Goal: Information Seeking & Learning: Check status

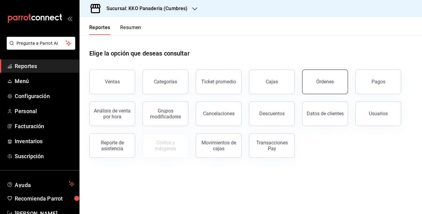
click at [332, 91] on button "Órdenes" at bounding box center [325, 81] width 46 height 24
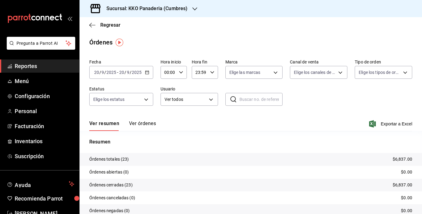
click at [29, 68] on span "Reportes" at bounding box center [45, 66] width 60 height 8
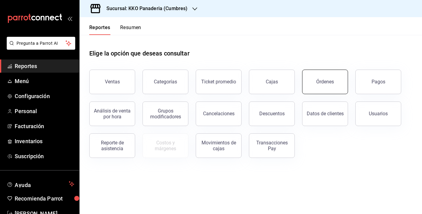
click at [327, 82] on div "Órdenes" at bounding box center [325, 82] width 18 height 6
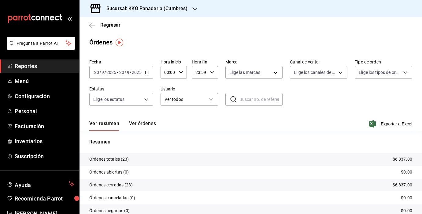
click at [142, 122] on button "Ver órdenes" at bounding box center [142, 125] width 27 height 10
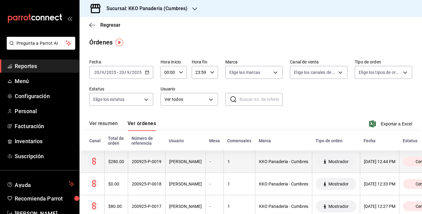
click at [118, 158] on th "$280.00" at bounding box center [116, 161] width 24 height 22
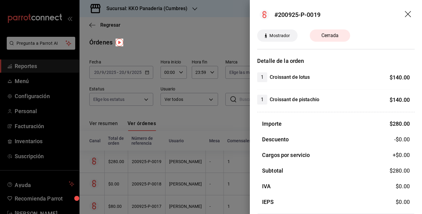
click at [152, 147] on div at bounding box center [211, 107] width 422 height 214
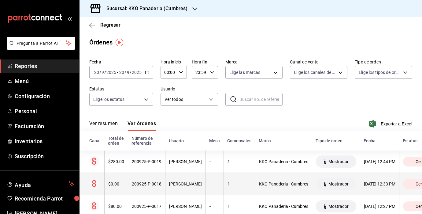
click at [118, 187] on th "$0.00" at bounding box center [116, 184] width 24 height 22
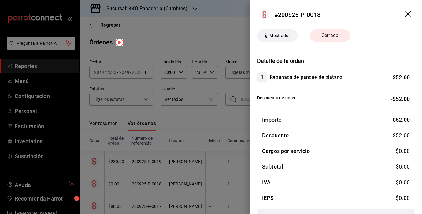
click at [166, 145] on div at bounding box center [211, 107] width 422 height 214
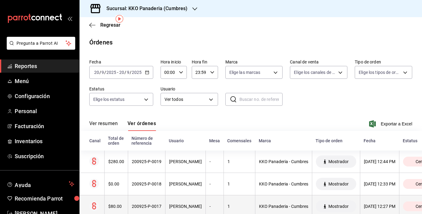
scroll to position [28, 0]
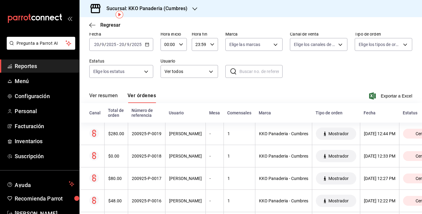
click at [29, 68] on span "Reportes" at bounding box center [45, 66] width 60 height 8
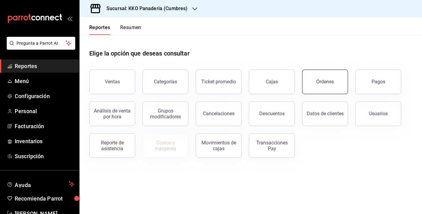
click at [334, 78] on button "Órdenes" at bounding box center [325, 81] width 46 height 24
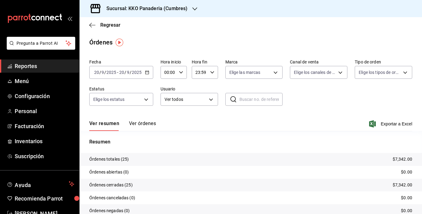
click at [143, 125] on button "Ver órdenes" at bounding box center [142, 125] width 27 height 10
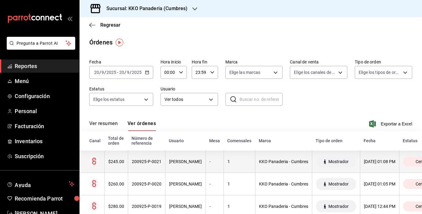
scroll to position [20, 0]
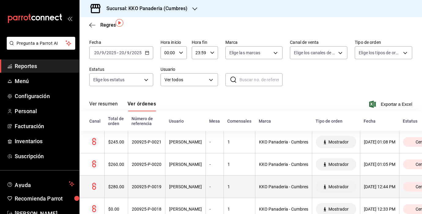
click at [116, 192] on th "$280.00" at bounding box center [116, 186] width 24 height 22
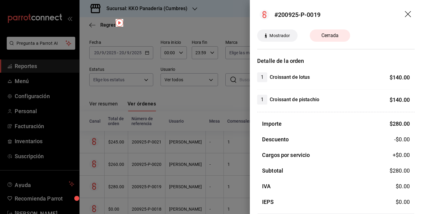
click at [197, 126] on div at bounding box center [211, 107] width 422 height 214
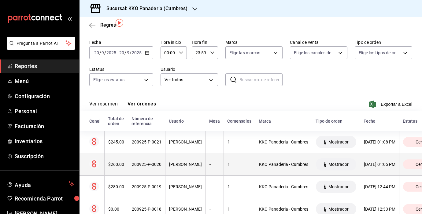
click at [114, 164] on div "$260.00" at bounding box center [116, 164] width 16 height 5
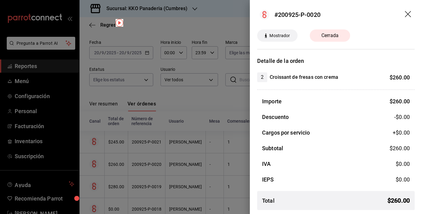
click at [178, 119] on div at bounding box center [211, 107] width 422 height 214
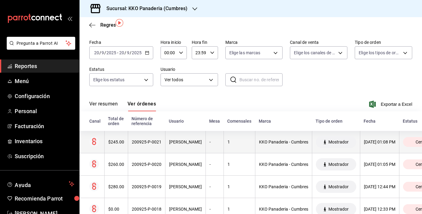
click at [123, 142] on div "$245.00" at bounding box center [116, 141] width 16 height 5
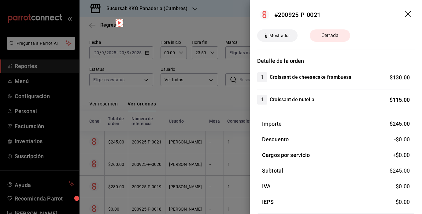
click at [160, 131] on div at bounding box center [211, 107] width 422 height 214
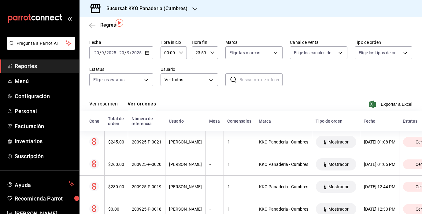
click at [25, 69] on span "Reportes" at bounding box center [45, 66] width 60 height 8
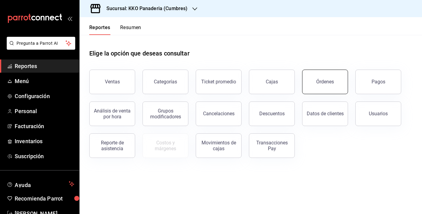
click at [325, 80] on div "Órdenes" at bounding box center [325, 82] width 18 height 6
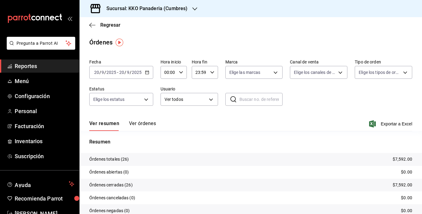
click at [147, 122] on button "Ver órdenes" at bounding box center [142, 125] width 27 height 10
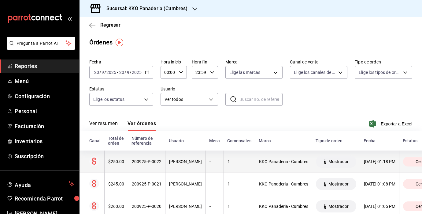
click at [111, 166] on th "$250.00" at bounding box center [116, 161] width 24 height 22
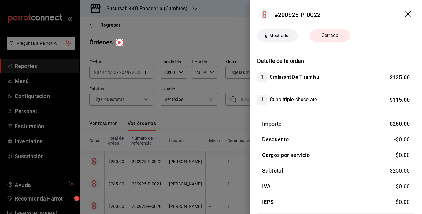
click at [35, 66] on div at bounding box center [211, 107] width 422 height 214
